Goal: Find specific page/section: Find specific page/section

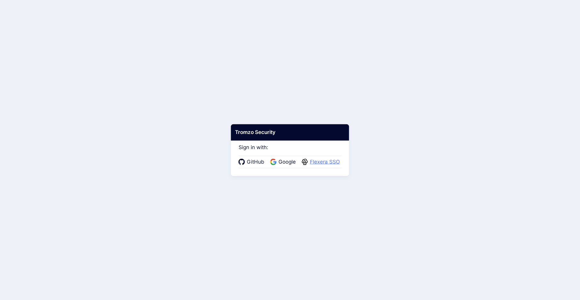
click at [319, 162] on span "Flexera SSO" at bounding box center [325, 162] width 34 height 8
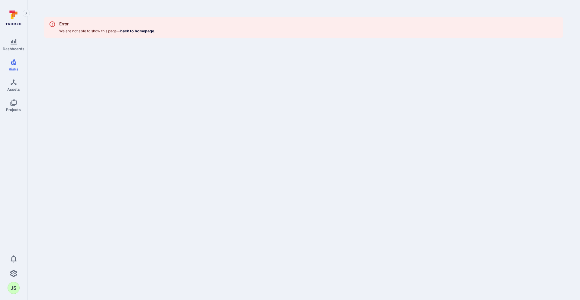
click at [27, 13] on icon "Expand navigation menu" at bounding box center [27, 13] width 2 height 3
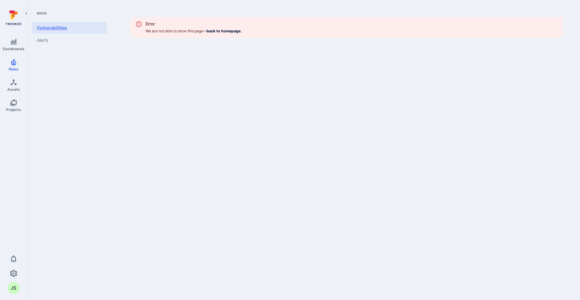
click at [58, 27] on link "Vulnerabilities" at bounding box center [69, 28] width 75 height 12
